Goal: Obtain resource: Download file/media

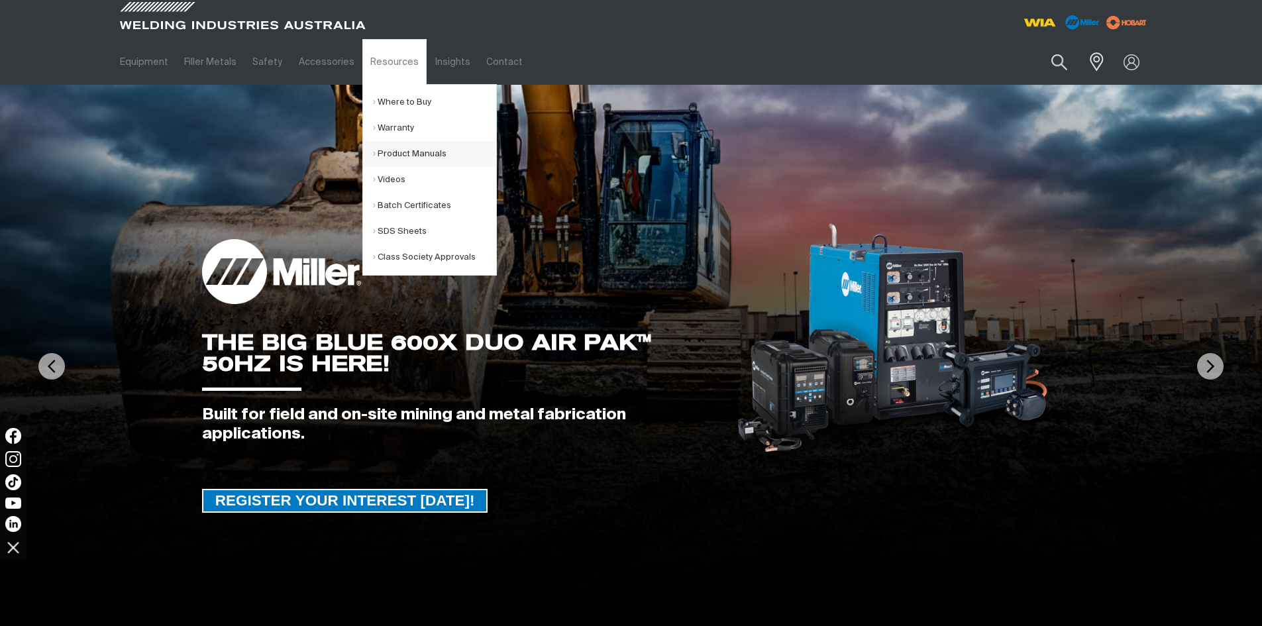
click at [409, 154] on link "Product Manuals" at bounding box center [434, 154] width 123 height 26
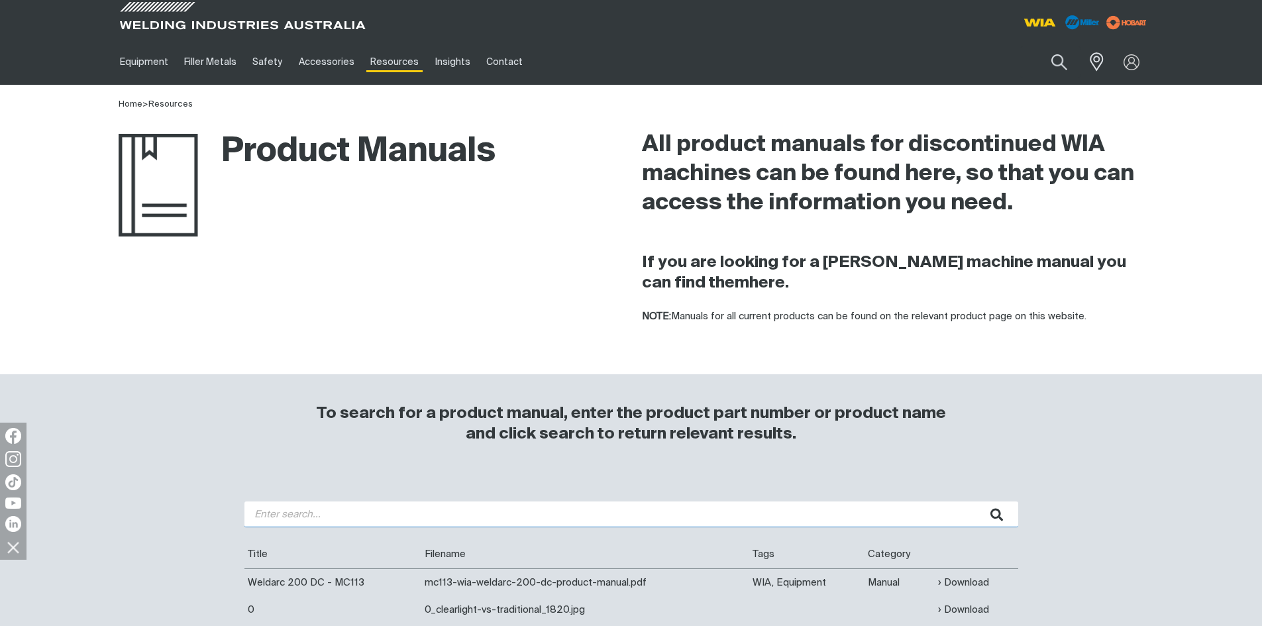
drag, startPoint x: 352, startPoint y: 510, endPoint x: 329, endPoint y: 501, distance: 25.0
click at [346, 509] on input "search" at bounding box center [631, 515] width 774 height 26
click at [977, 502] on button "submit" at bounding box center [998, 515] width 42 height 26
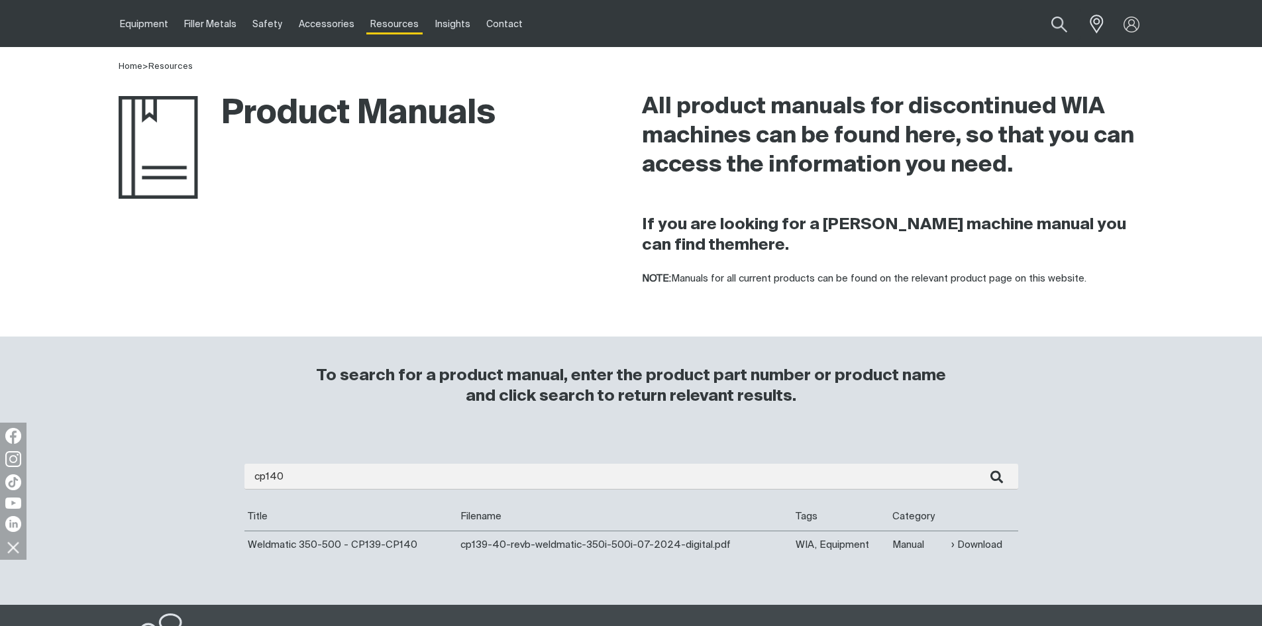
scroll to position [66, 0]
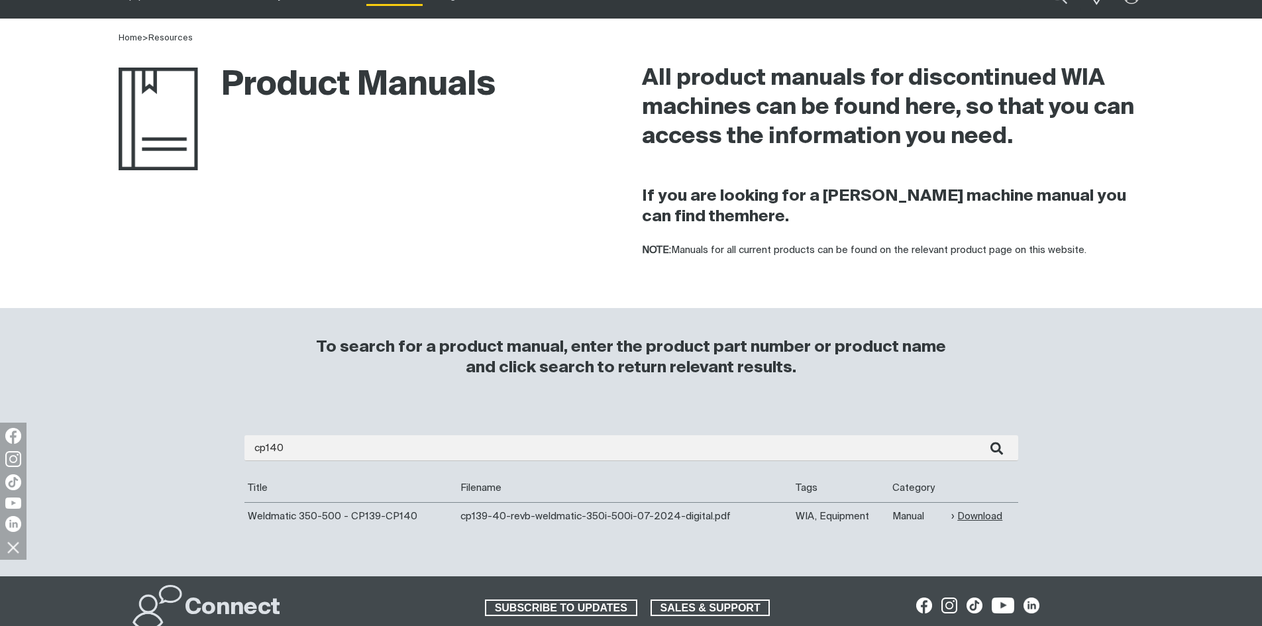
click at [977, 515] on link "Download" at bounding box center [976, 516] width 51 height 15
drag, startPoint x: 303, startPoint y: 447, endPoint x: -21, endPoint y: 450, distance: 324.6
click at [0, 450] on html "Jump to main navigation Equipment Stick Welders TIG Welders MIG Welders Multi-P…" at bounding box center [631, 449] width 1262 height 1031
type input "w65"
click at [977, 435] on button "submit" at bounding box center [998, 448] width 42 height 26
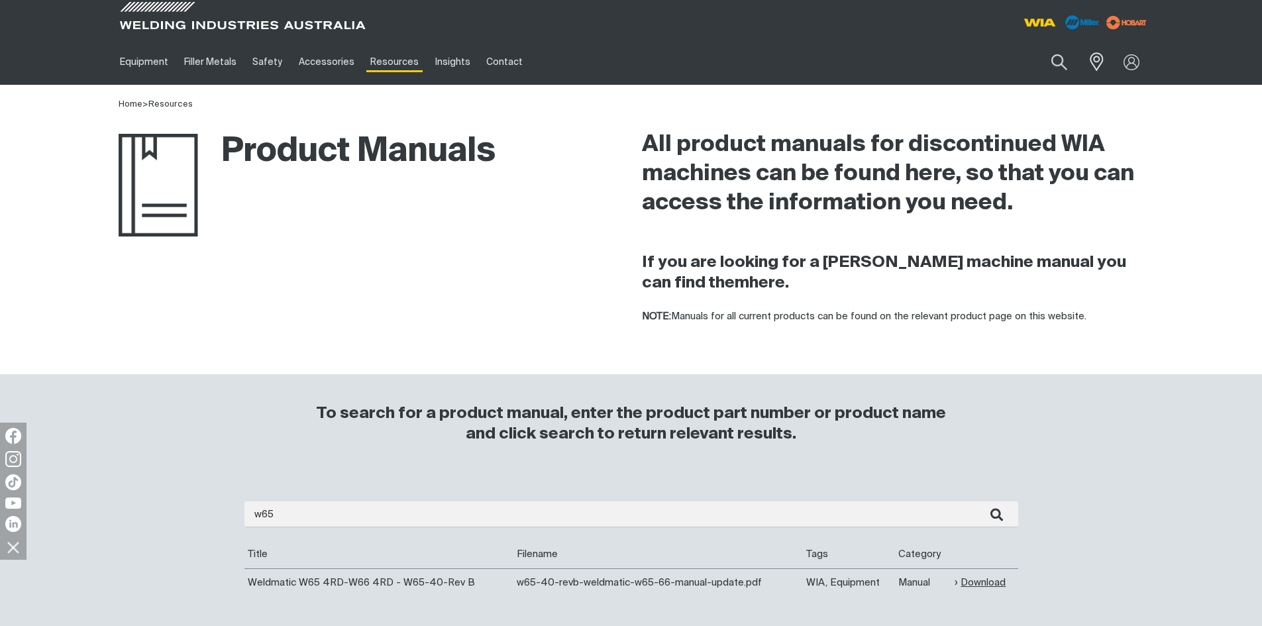
drag, startPoint x: 986, startPoint y: 582, endPoint x: 973, endPoint y: 578, distance: 14.5
click at [985, 582] on link "Download" at bounding box center [980, 582] width 51 height 15
